Goal: Navigation & Orientation: Understand site structure

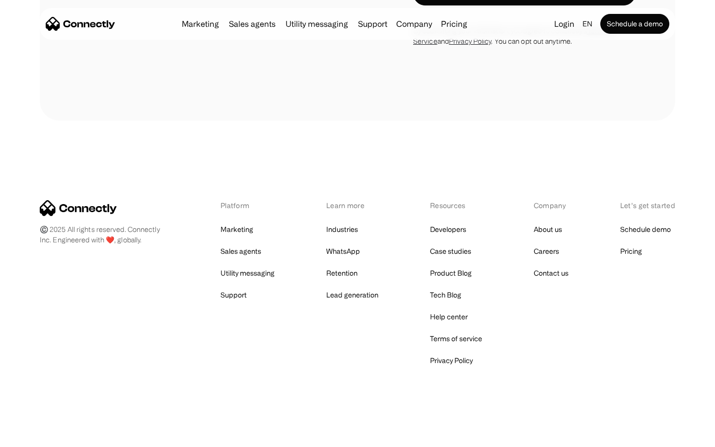
scroll to position [3342, 0]
